Goal: Task Accomplishment & Management: Manage account settings

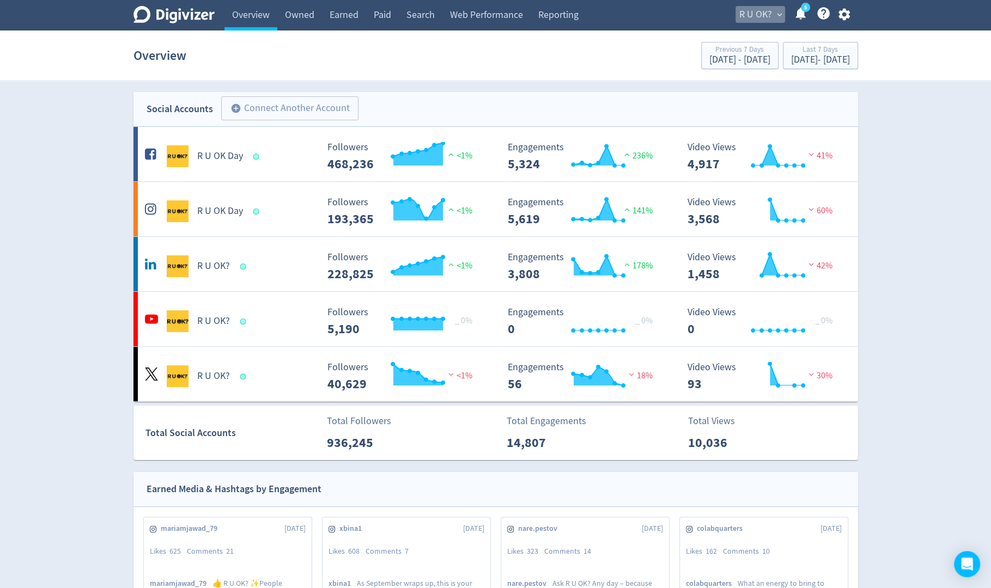
click at [767, 13] on span "R U OK?" at bounding box center [755, 14] width 33 height 17
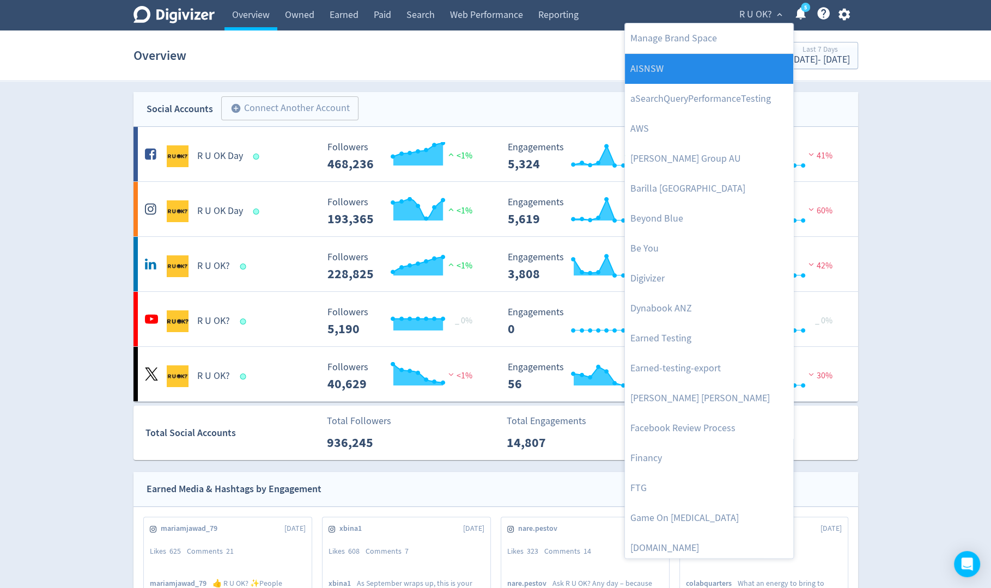
click at [714, 79] on link "AISNSW" at bounding box center [709, 69] width 168 height 30
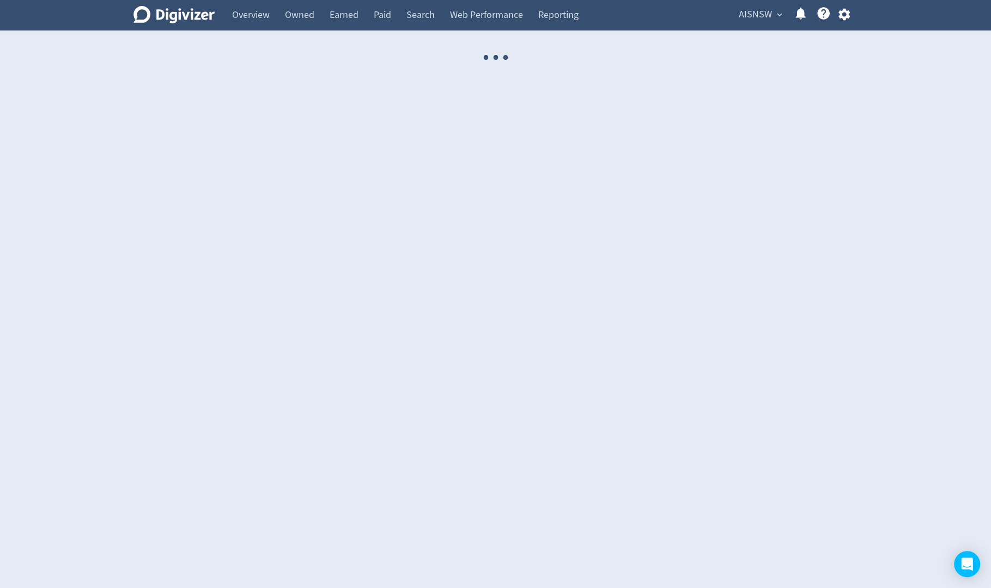
select select "USER"
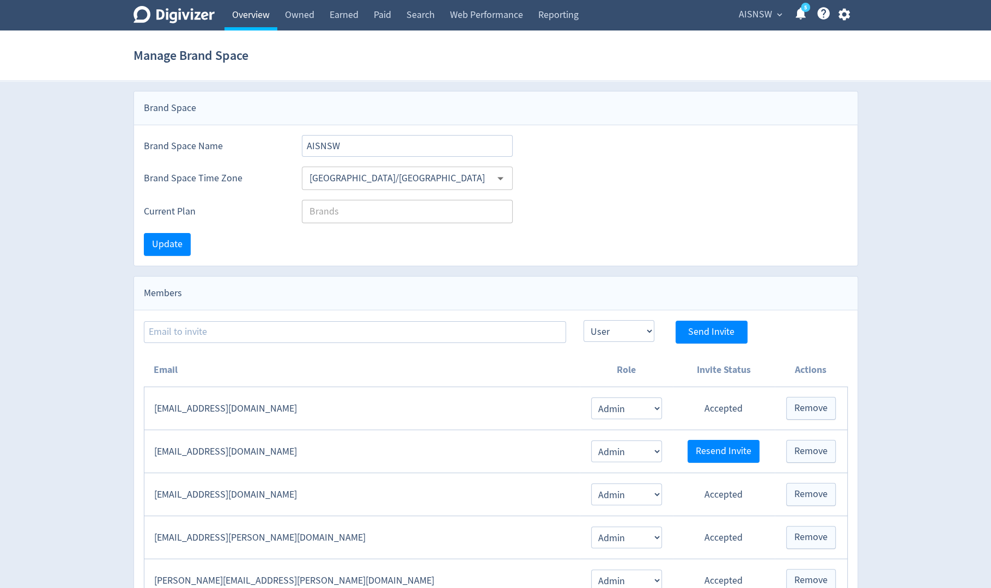
click at [258, 15] on link "Overview" at bounding box center [250, 15] width 53 height 31
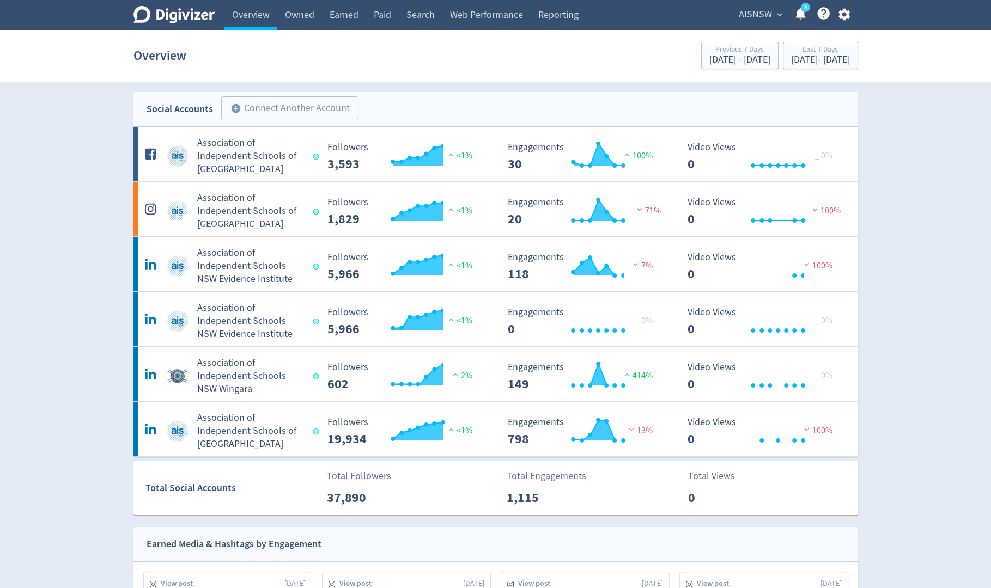
click at [744, 12] on span "AISNSW" at bounding box center [755, 14] width 33 height 17
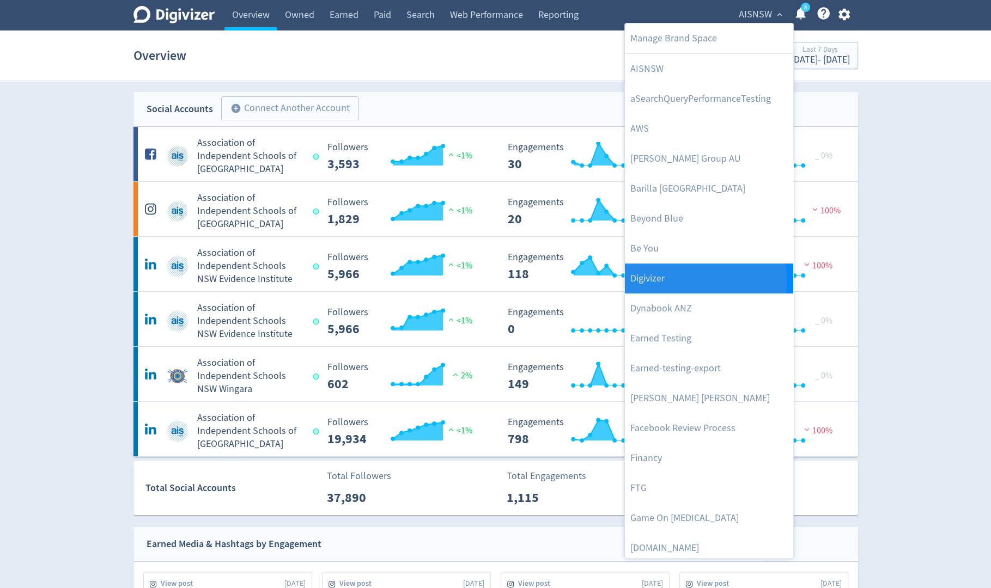
click at [682, 280] on link "Digivizer" at bounding box center [709, 279] width 168 height 30
